Goal: Task Accomplishment & Management: Manage account settings

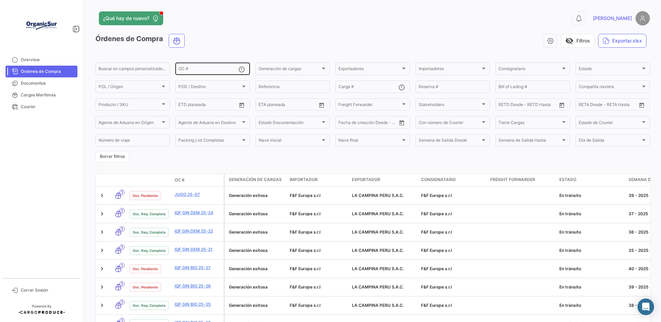
click at [200, 64] on div "OC #" at bounding box center [208, 68] width 60 height 13
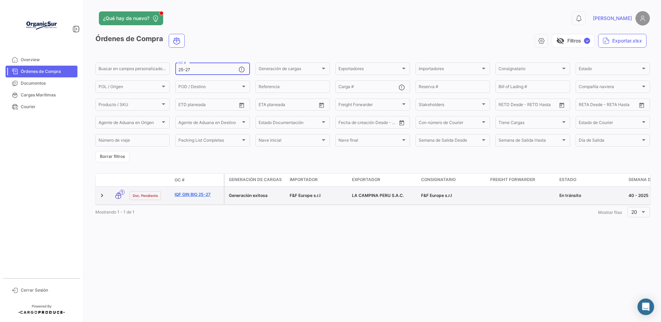
type input "25-27"
click at [190, 198] on link "IQF GIN BIO 25-27" at bounding box center [197, 194] width 46 height 6
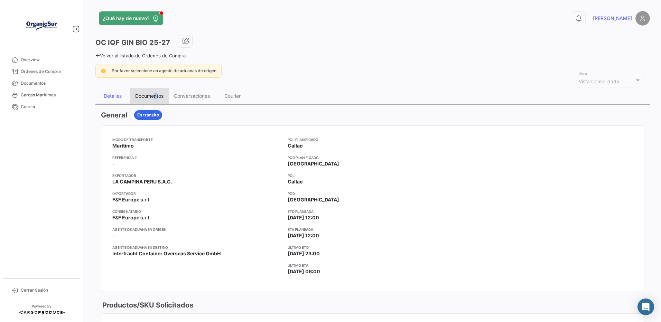
click at [156, 96] on div "Documentos" at bounding box center [149, 96] width 28 height 6
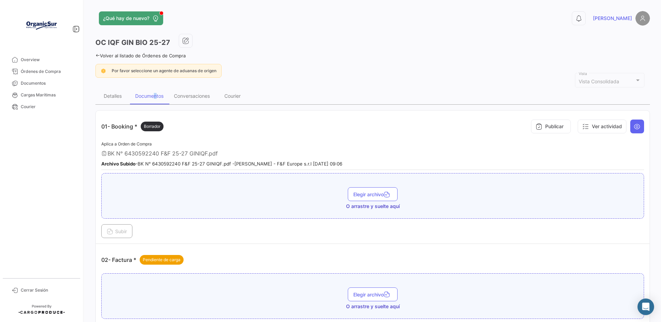
drag, startPoint x: 156, startPoint y: 96, endPoint x: 166, endPoint y: 99, distance: 10.1
click at [166, 99] on div "Documentos" at bounding box center [149, 96] width 39 height 17
click at [333, 92] on div "Detalles Documentos Conversaciones Courier" at bounding box center [372, 96] width 554 height 17
click at [196, 115] on td "01- Booking * Borrador Publicar Ver actividad Aplica a Orden de Compra BK N° 64…" at bounding box center [373, 177] width 554 height 133
click at [195, 116] on td "01- Booking * Borrador Publicar Ver actividad Aplica a Orden de Compra BK N° 64…" at bounding box center [373, 177] width 554 height 133
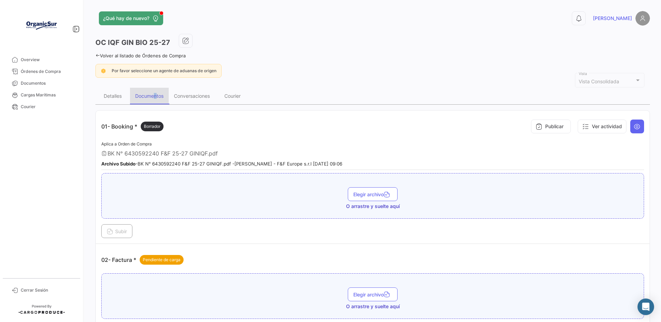
click at [151, 95] on div "Documentos" at bounding box center [149, 96] width 28 height 6
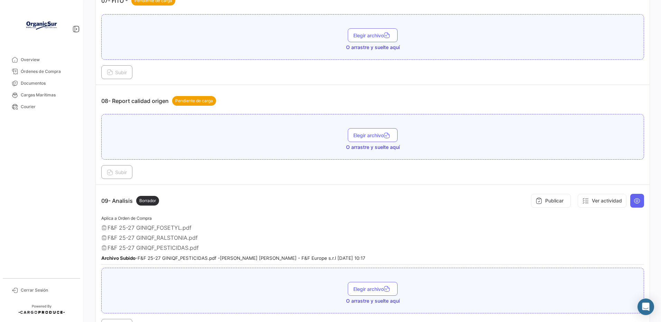
scroll to position [829, 0]
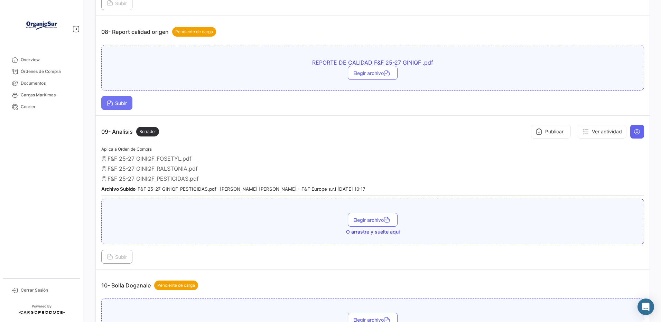
click at [119, 106] on span "Subir" at bounding box center [117, 103] width 20 height 6
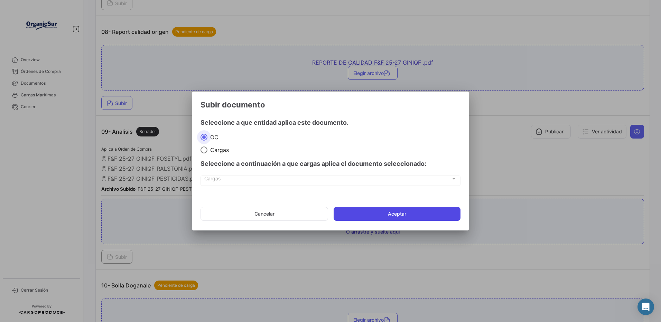
click at [352, 212] on button "Aceptar" at bounding box center [396, 214] width 127 height 14
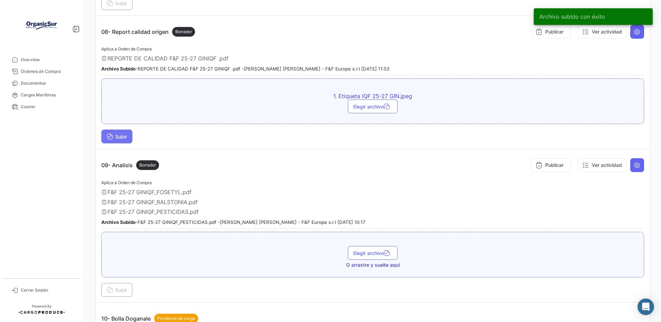
click at [111, 140] on icon at bounding box center [110, 137] width 6 height 6
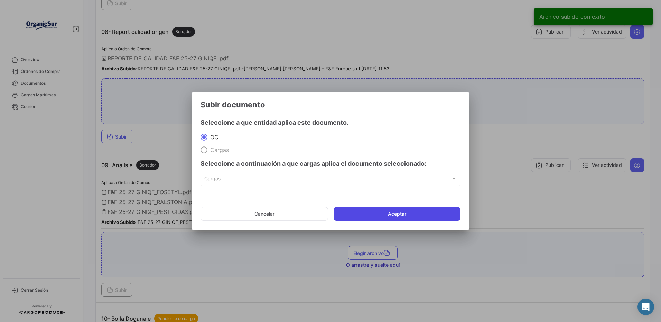
click at [346, 217] on button "Aceptar" at bounding box center [396, 214] width 127 height 14
